Goal: Transaction & Acquisition: Download file/media

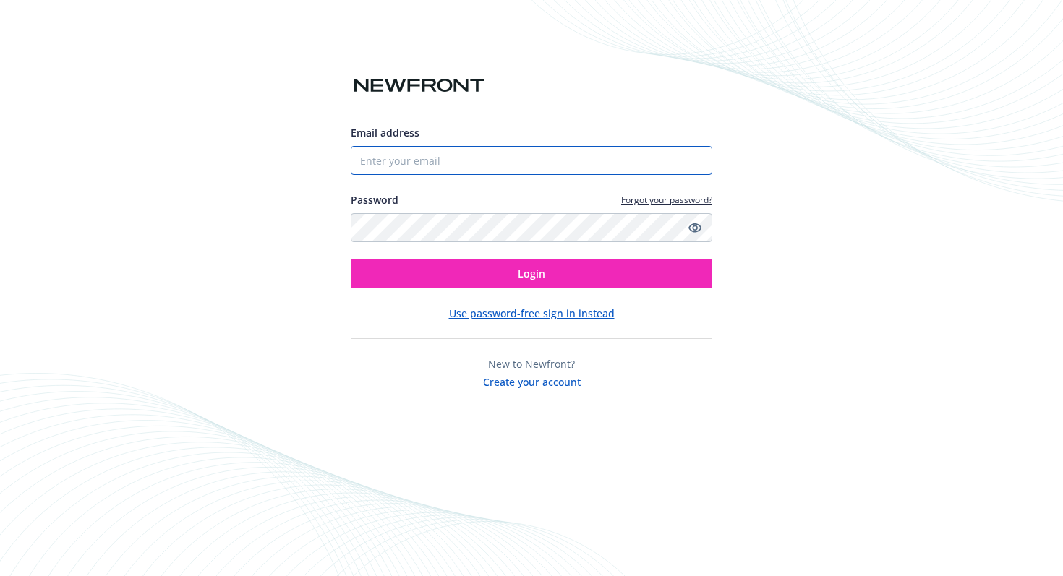
click at [524, 160] on input "Email address" at bounding box center [532, 160] width 362 height 29
type input "[EMAIL_ADDRESS][DOMAIN_NAME]"
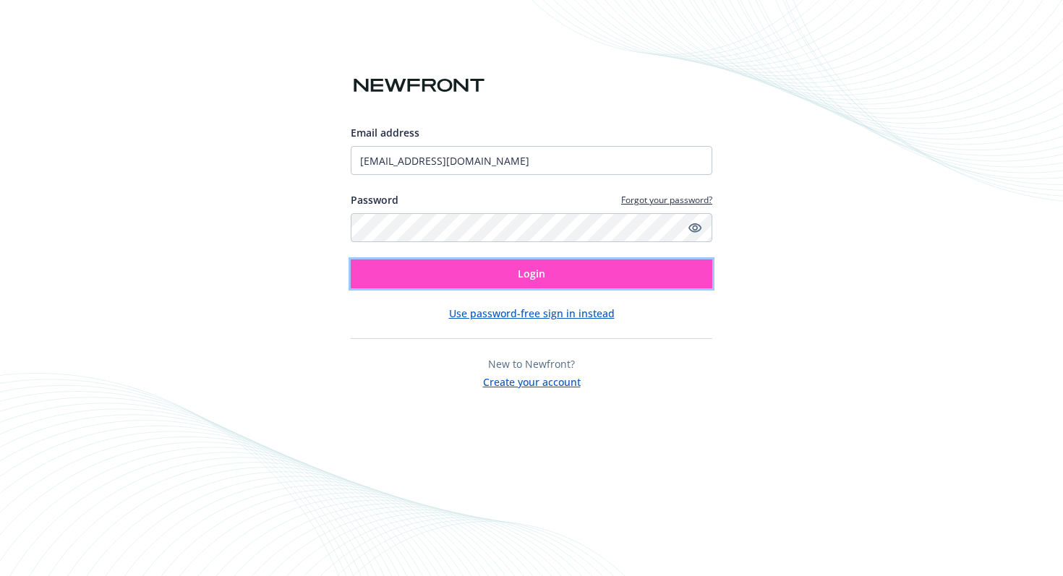
click at [508, 273] on button "Login" at bounding box center [532, 274] width 362 height 29
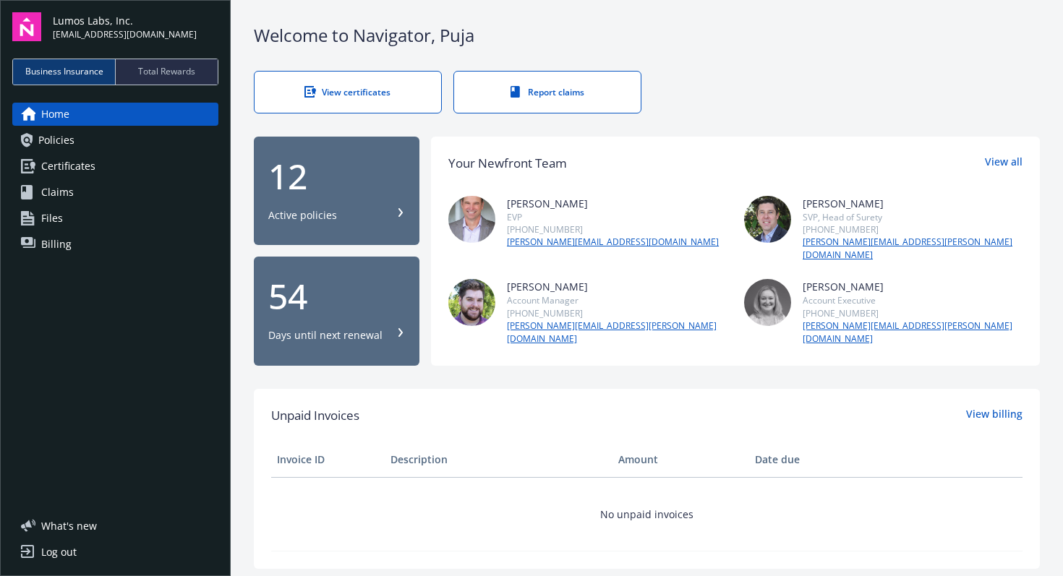
click at [70, 141] on span "Policies" at bounding box center [56, 140] width 36 height 23
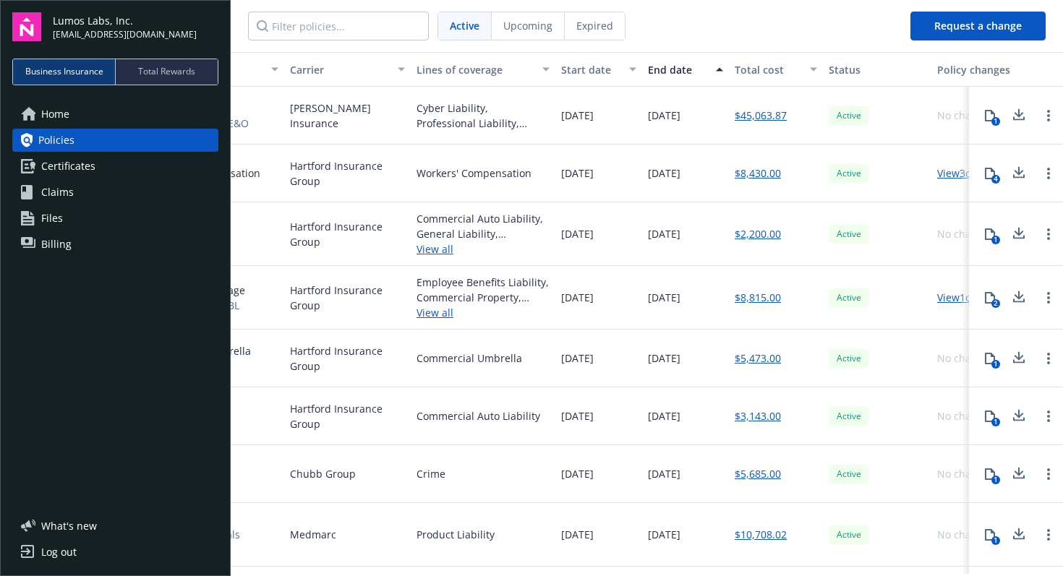
scroll to position [0, 361]
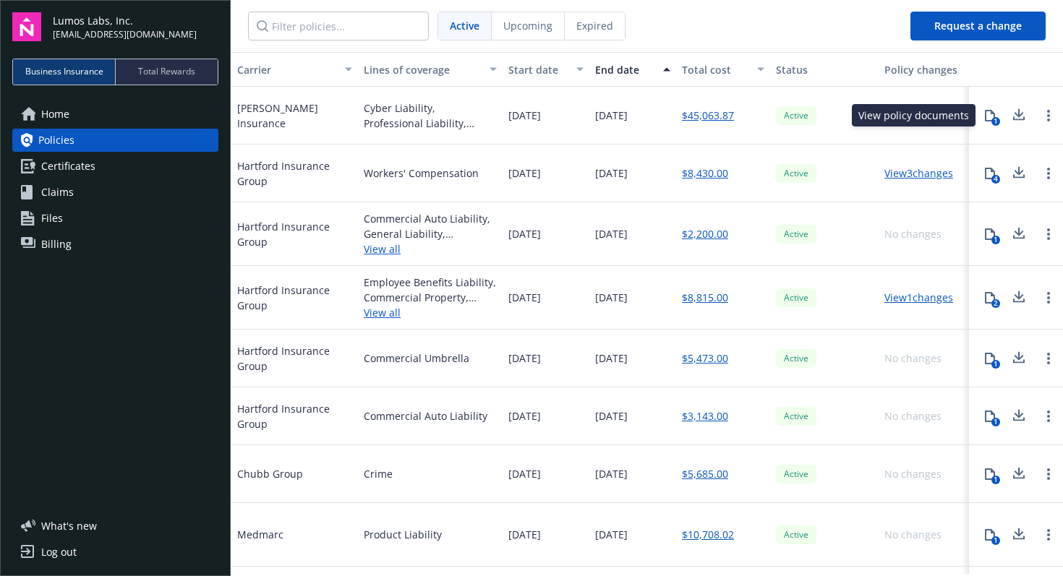
click at [989, 120] on icon at bounding box center [990, 116] width 10 height 12
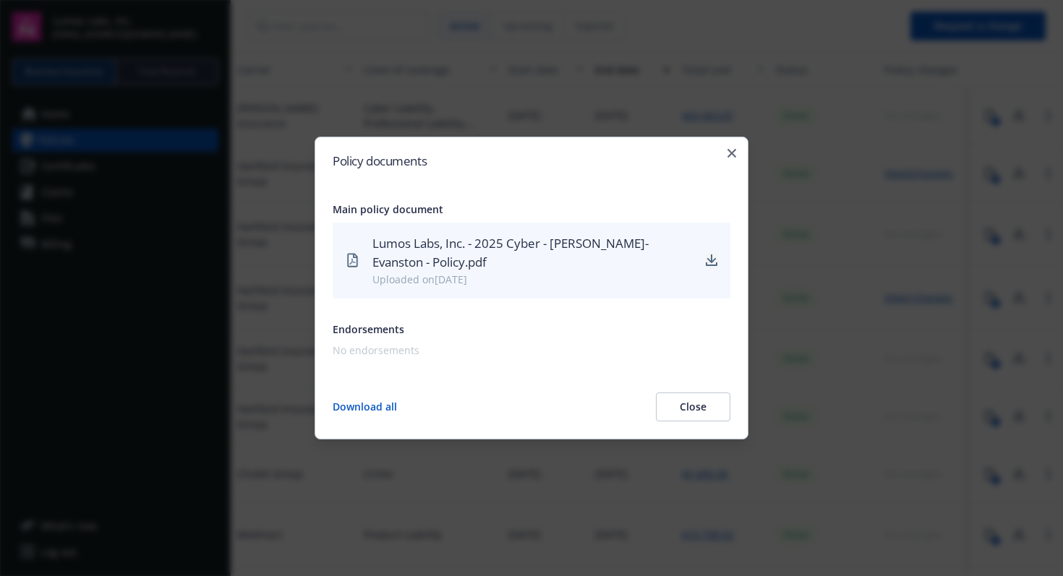
click at [706, 263] on icon "download" at bounding box center [712, 265] width 12 height 4
click at [731, 155] on icon "button" at bounding box center [732, 153] width 9 height 9
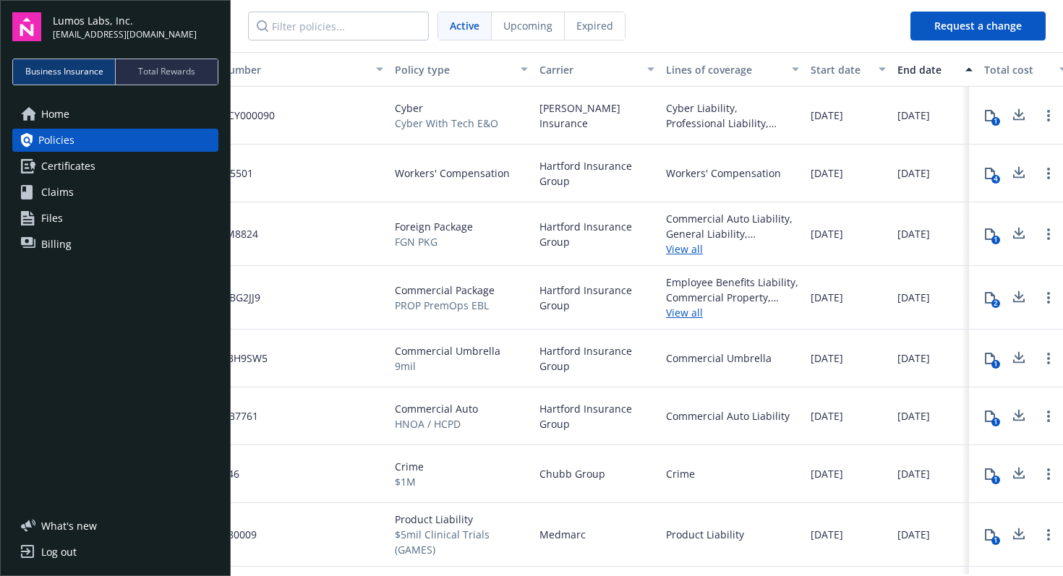
scroll to position [0, 117]
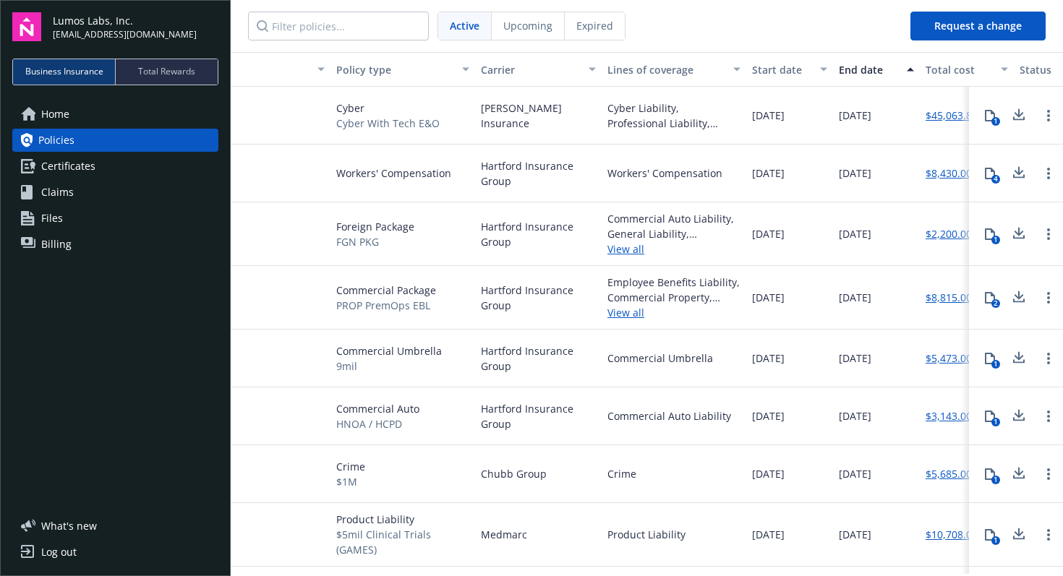
click at [993, 169] on icon at bounding box center [990, 174] width 10 height 12
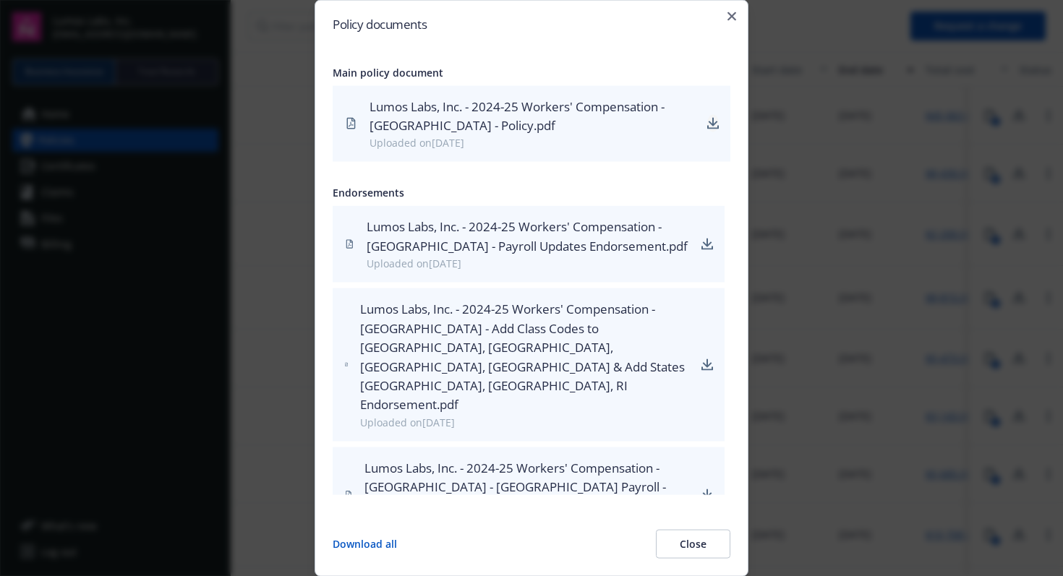
click at [712, 127] on icon "download" at bounding box center [713, 122] width 9 height 9
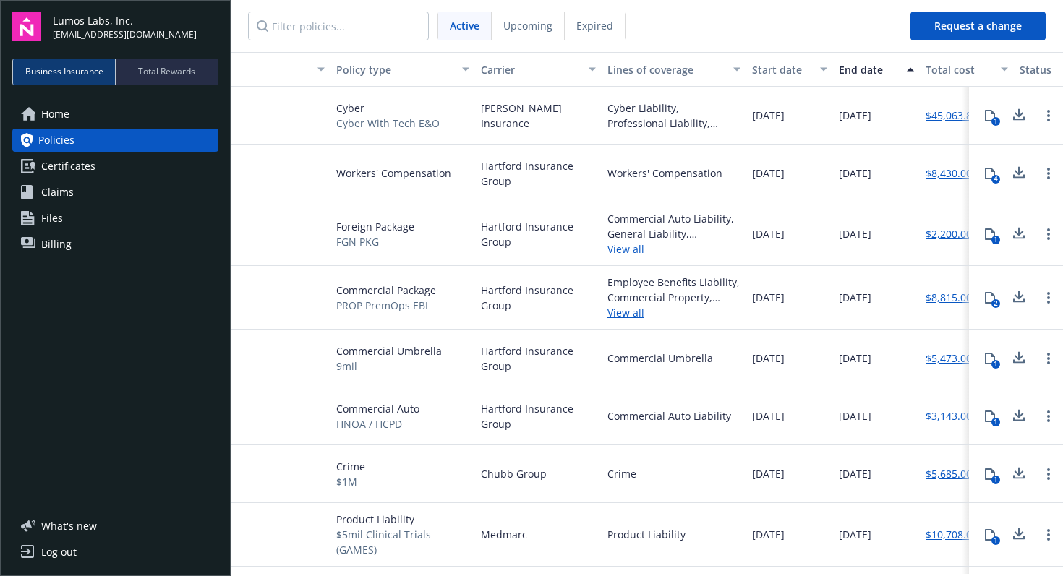
click at [992, 299] on icon at bounding box center [990, 298] width 12 height 12
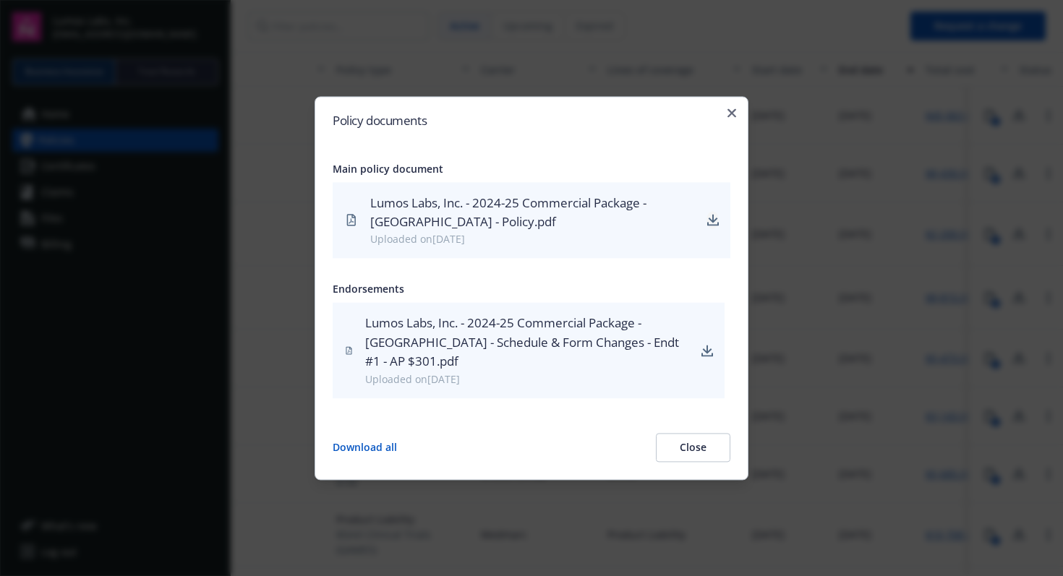
click at [717, 220] on icon "download" at bounding box center [713, 221] width 12 height 12
click at [537, 356] on div "Lumos Labs, Inc. - 2024-25 Commercial Package - Hartford - Schedule & Form Chan…" at bounding box center [527, 343] width 325 height 57
click at [709, 350] on icon "download" at bounding box center [707, 349] width 9 height 9
click at [732, 118] on div "Policy documents Main policy document Lumos Labs, Inc. - 2024-25 Commercial Pac…" at bounding box center [532, 288] width 434 height 384
click at [731, 110] on icon "button" at bounding box center [732, 112] width 9 height 9
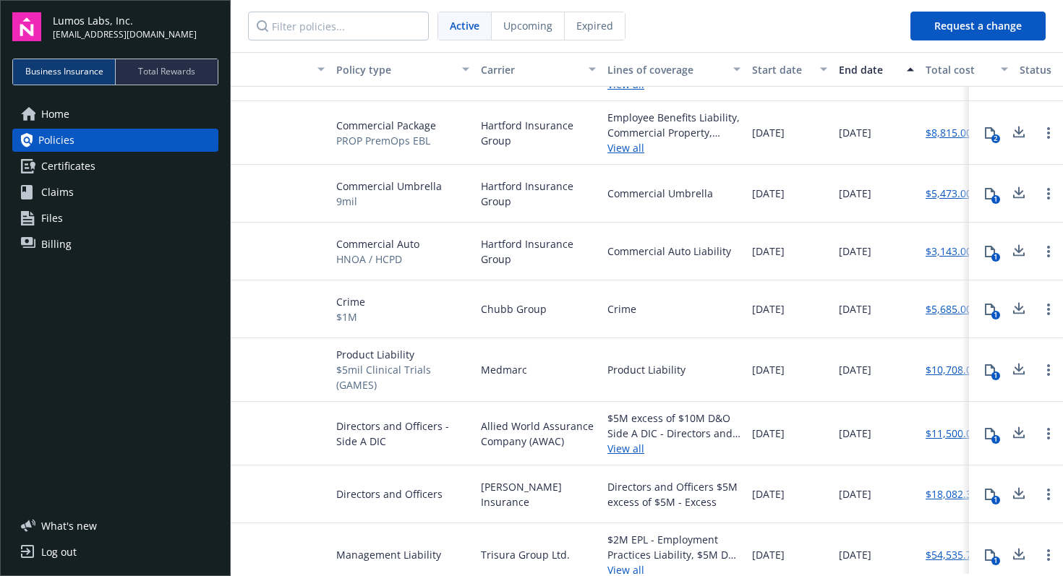
scroll to position [171, 117]
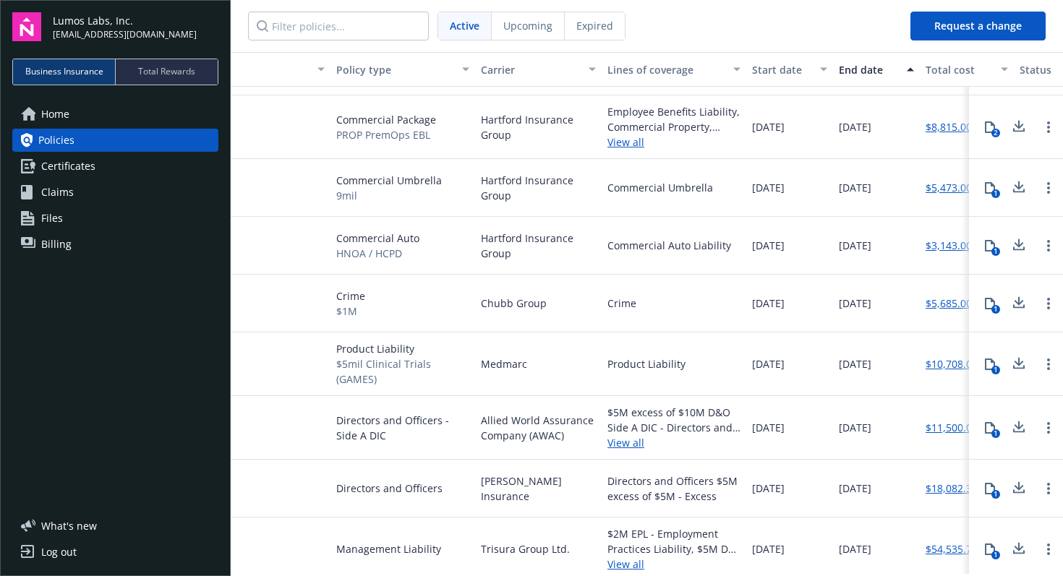
click at [987, 302] on icon at bounding box center [990, 304] width 12 height 12
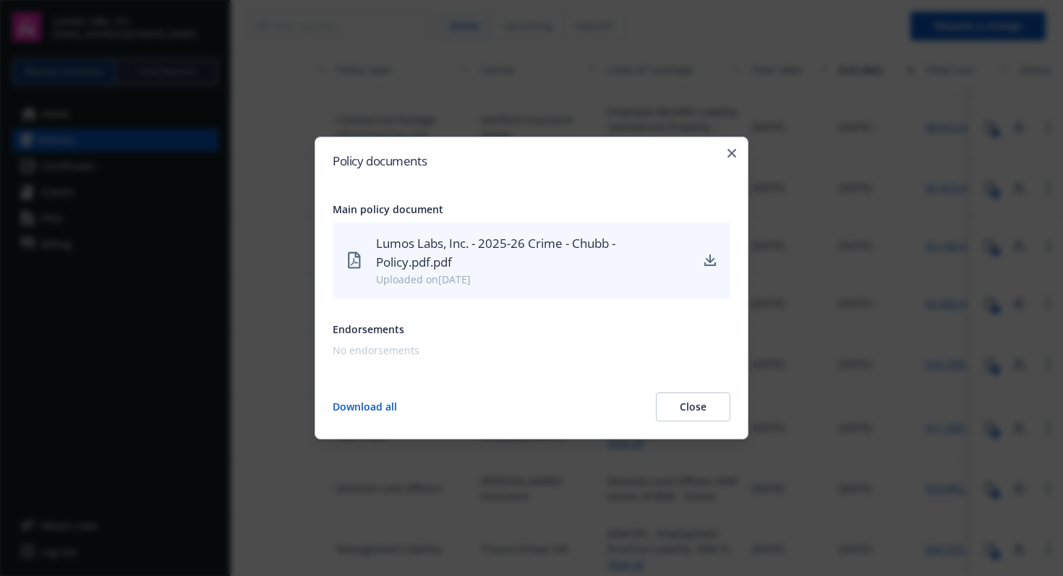
click at [551, 243] on div "Lumos Labs, Inc. - 2025-26 Crime - Chubb - Policy.pdf.pdf" at bounding box center [533, 253] width 315 height 38
click at [710, 261] on icon "download" at bounding box center [710, 259] width 9 height 9
click at [739, 150] on div "Policy documents Main policy document Lumos Labs, Inc. - 2025-26 Crime - Chubb …" at bounding box center [532, 289] width 434 height 304
click at [730, 146] on div "Policy documents Main policy document Lumos Labs, Inc. - 2025-26 Crime - Chubb …" at bounding box center [532, 289] width 434 height 304
click at [738, 146] on div "Policy documents Main policy document Lumos Labs, Inc. - 2025-26 Crime - Chubb …" at bounding box center [532, 289] width 434 height 304
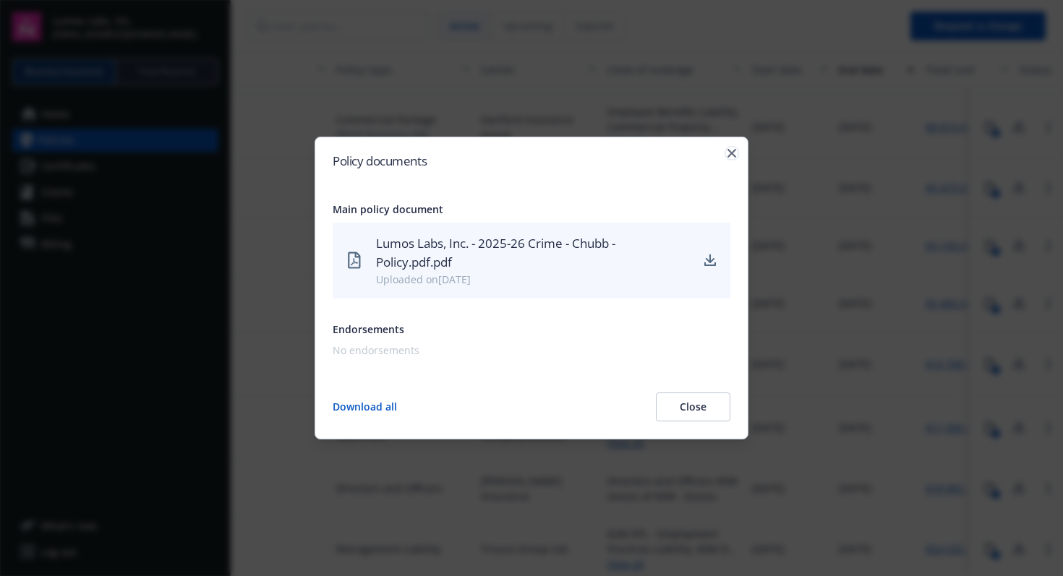
click at [735, 150] on icon "button" at bounding box center [732, 153] width 9 height 9
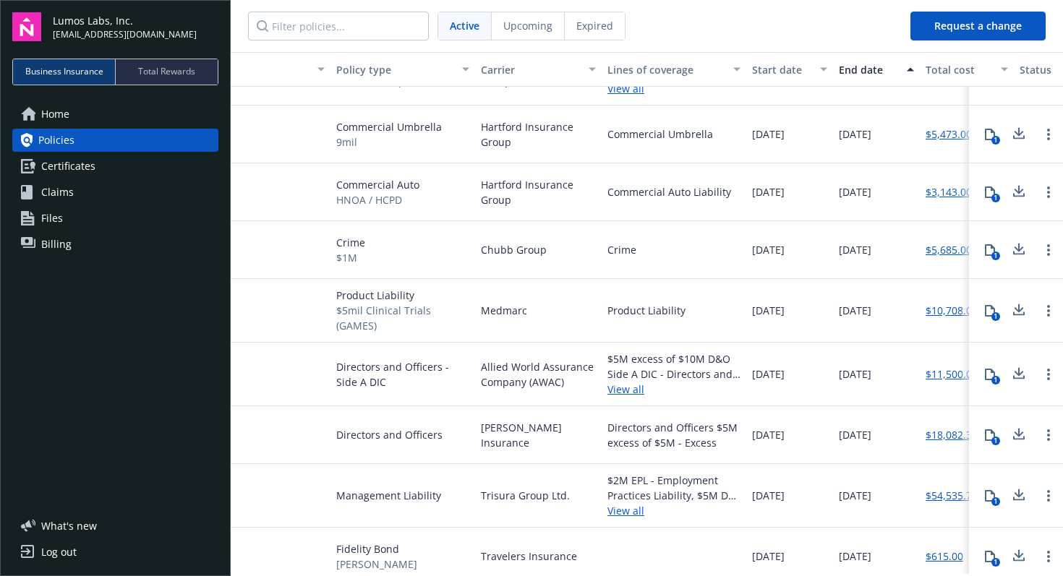
scroll to position [230, 117]
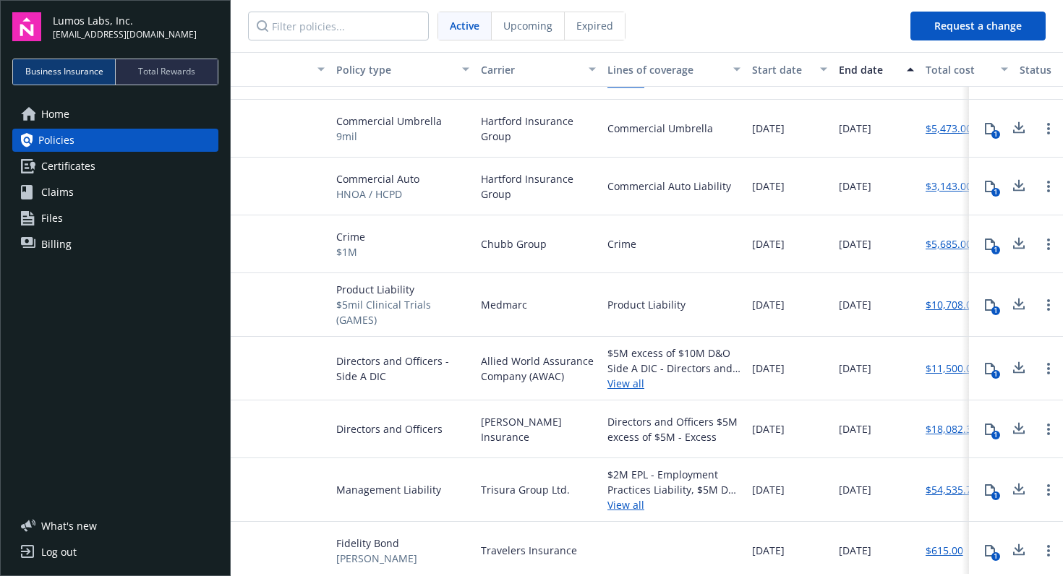
click at [995, 492] on div "1" at bounding box center [996, 496] width 9 height 9
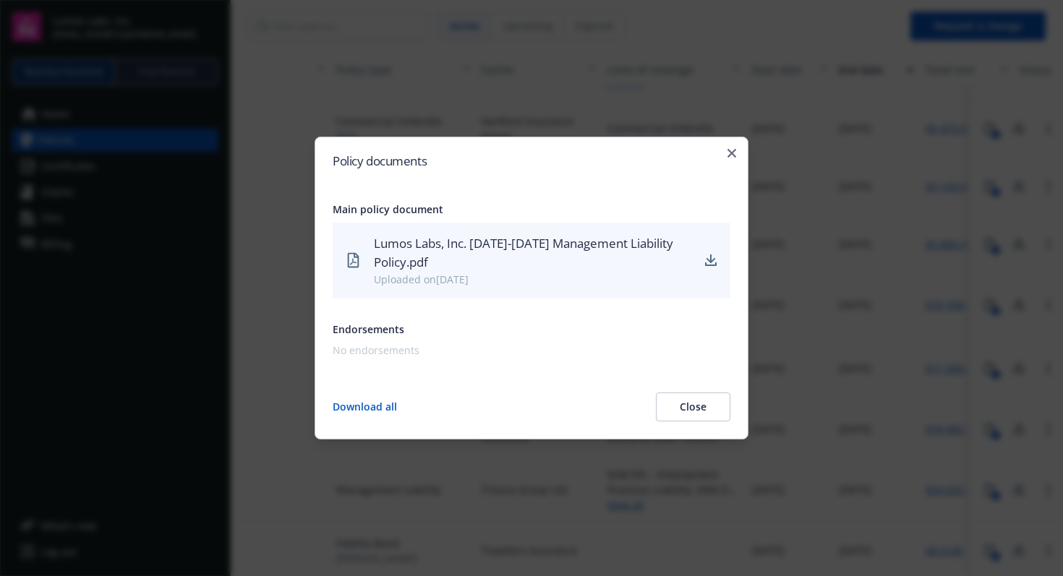
click at [574, 252] on div "Lumos Labs, Inc. 2025-2026 Management Liability Policy.pdf" at bounding box center [533, 253] width 318 height 38
click at [713, 263] on icon "download" at bounding box center [711, 261] width 12 height 12
